Goal: Use online tool/utility: Utilize a website feature to perform a specific function

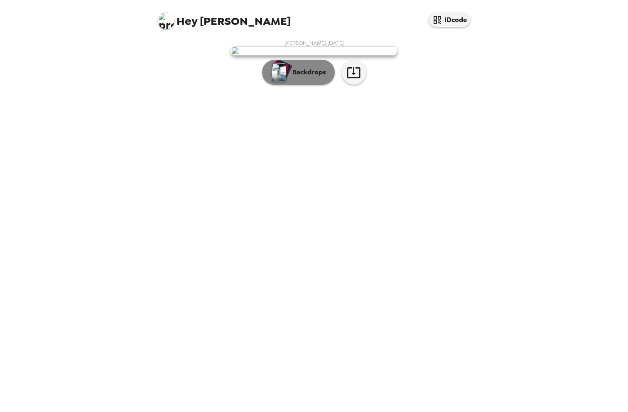
click at [319, 77] on p "Backdrops" at bounding box center [307, 72] width 38 height 10
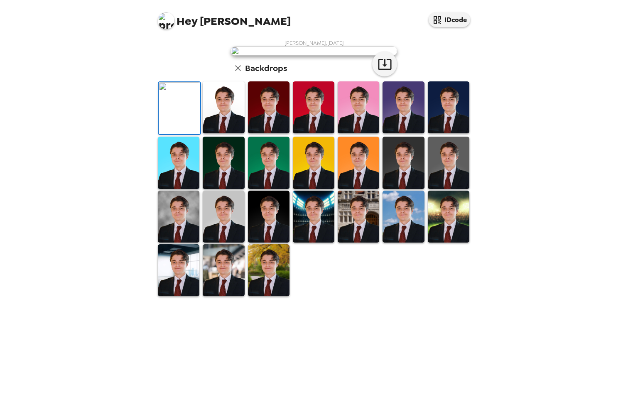
click at [446, 133] on img at bounding box center [449, 107] width 42 height 52
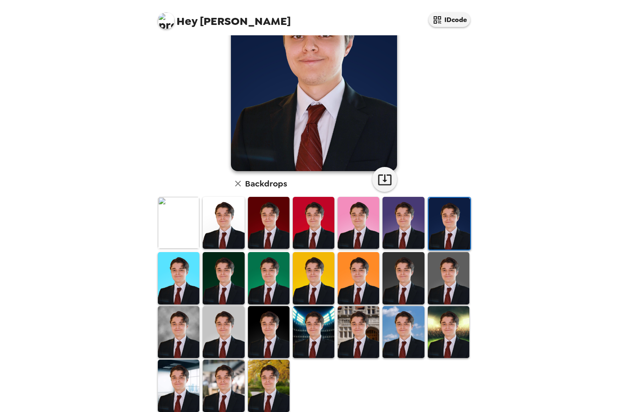
scroll to position [92, 0]
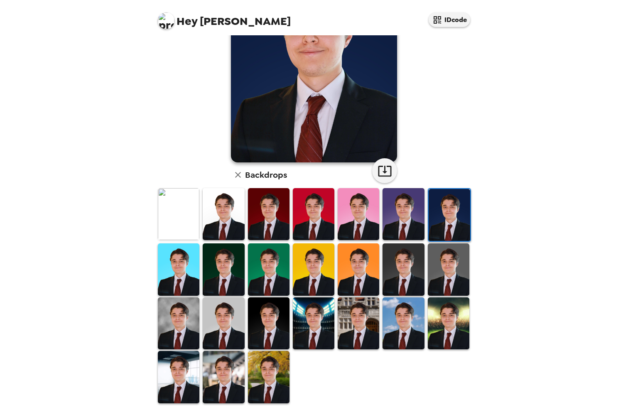
click at [355, 335] on img at bounding box center [359, 323] width 42 height 52
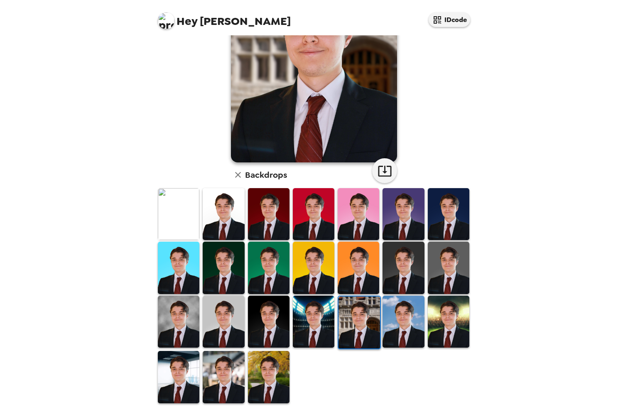
scroll to position [37, 0]
click at [277, 371] on img at bounding box center [269, 377] width 42 height 52
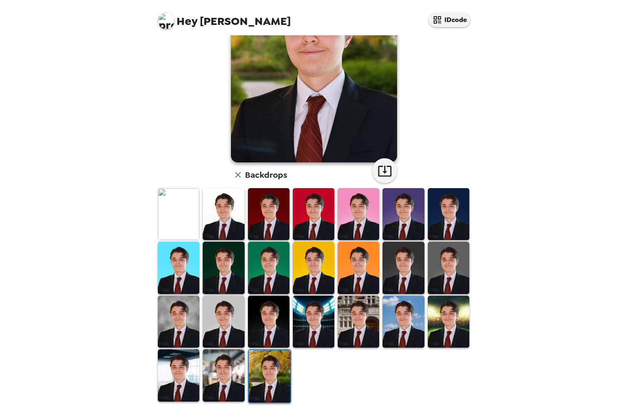
click at [225, 376] on img at bounding box center [224, 375] width 42 height 52
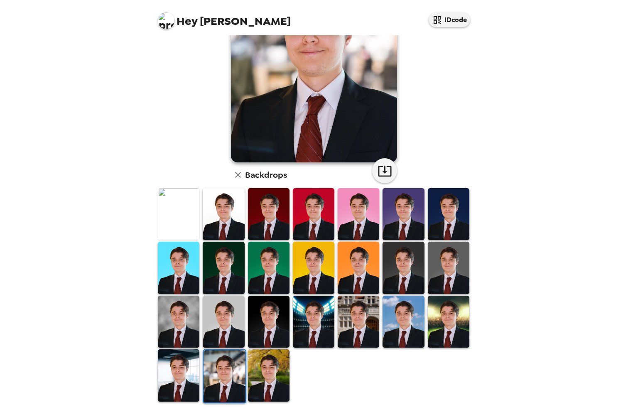
click at [182, 377] on img at bounding box center [179, 375] width 42 height 52
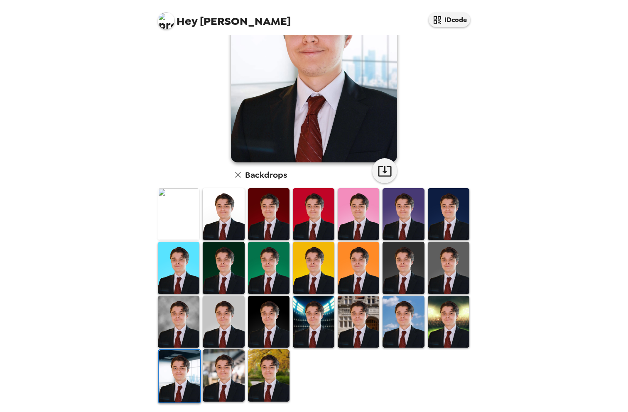
click at [437, 330] on img at bounding box center [449, 322] width 42 height 52
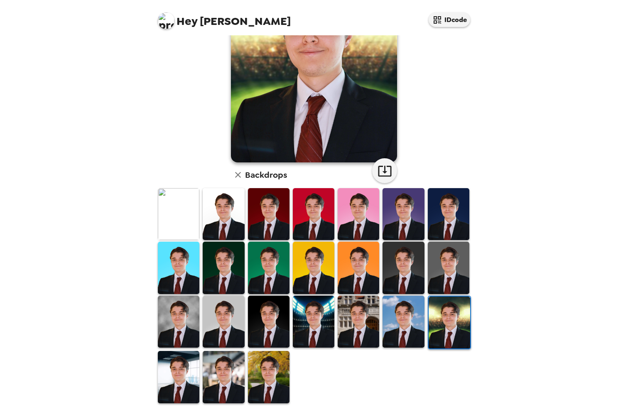
click at [179, 330] on img at bounding box center [179, 322] width 42 height 52
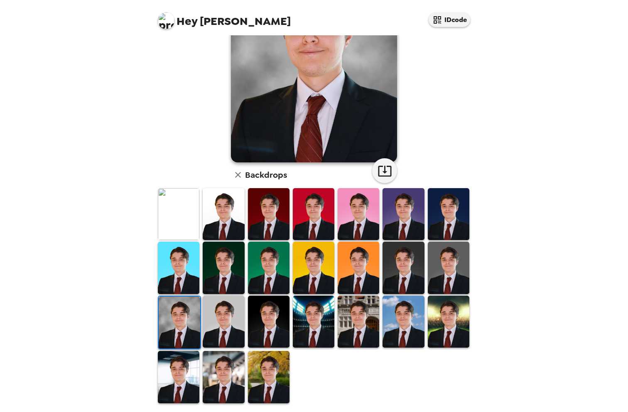
click at [223, 325] on img at bounding box center [224, 322] width 42 height 52
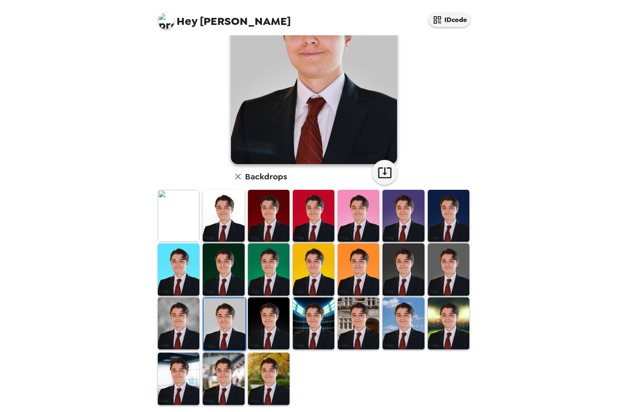
click at [187, 329] on img at bounding box center [179, 323] width 42 height 52
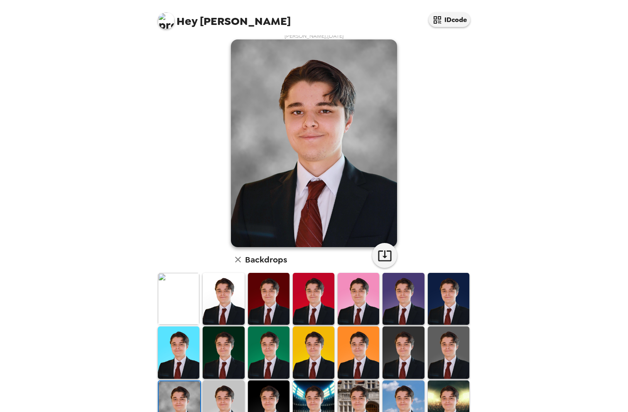
scroll to position [62, 0]
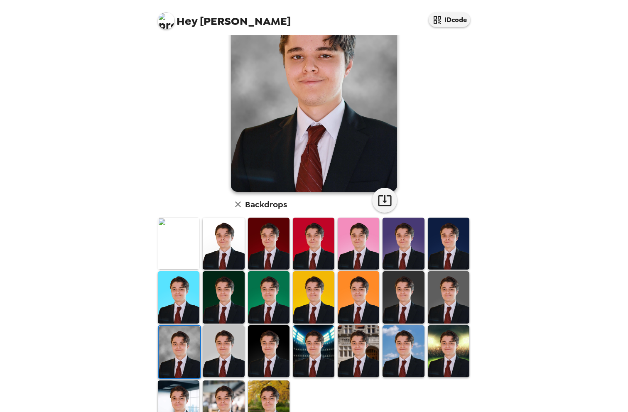
click at [450, 297] on img at bounding box center [449, 297] width 42 height 52
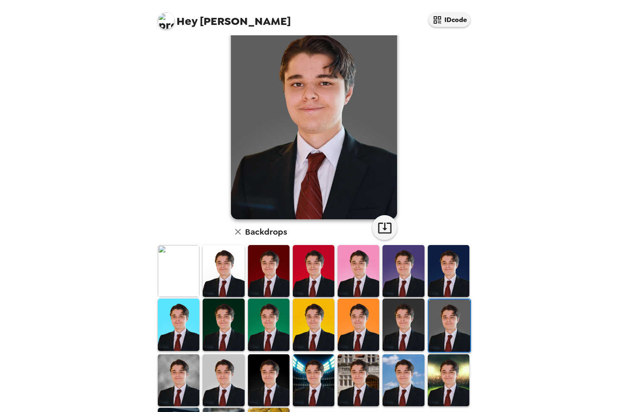
scroll to position [92, 0]
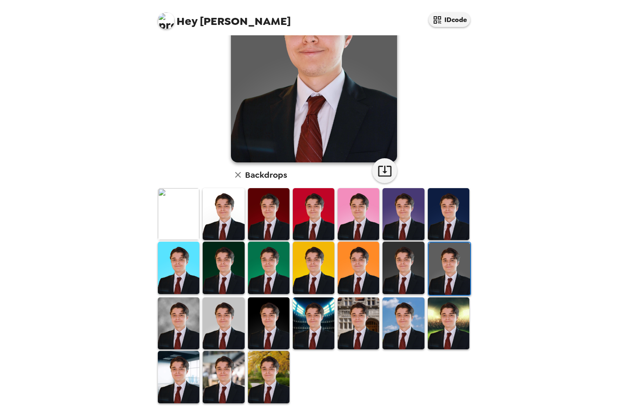
click at [303, 328] on img at bounding box center [314, 323] width 42 height 52
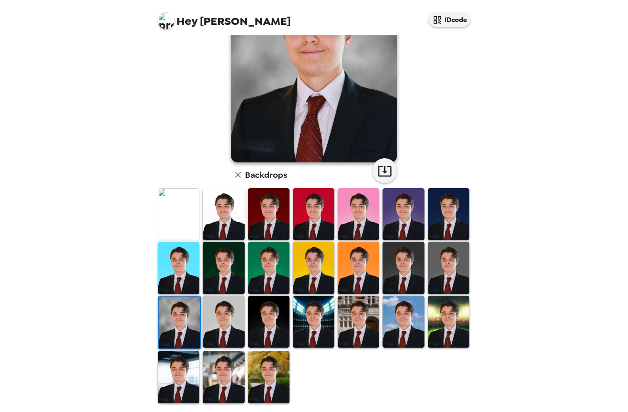
scroll to position [9, 0]
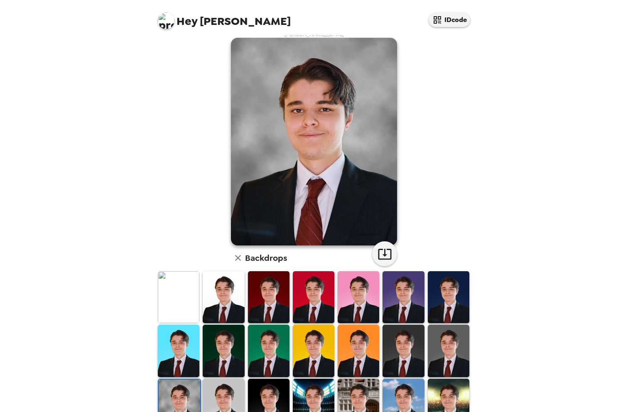
drag, startPoint x: 570, startPoint y: 235, endPoint x: 605, endPoint y: 229, distance: 35.8
click at [571, 235] on div "Hey [PERSON_NAME] IDcode [PERSON_NAME] , [DATE] Backdrops" at bounding box center [314, 206] width 628 height 412
click at [54, 201] on div "Hey [PERSON_NAME] IDcode [PERSON_NAME] , [DATE] Backdrops" at bounding box center [314, 206] width 628 height 412
